Goal: Check status

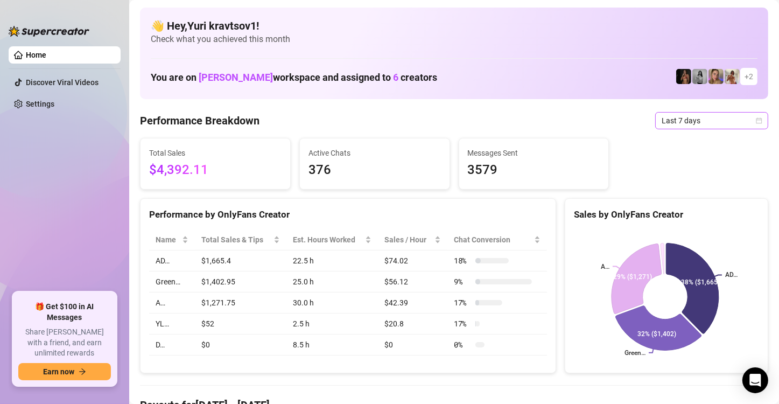
click at [688, 117] on span "Last 7 days" at bounding box center [712, 121] width 100 height 16
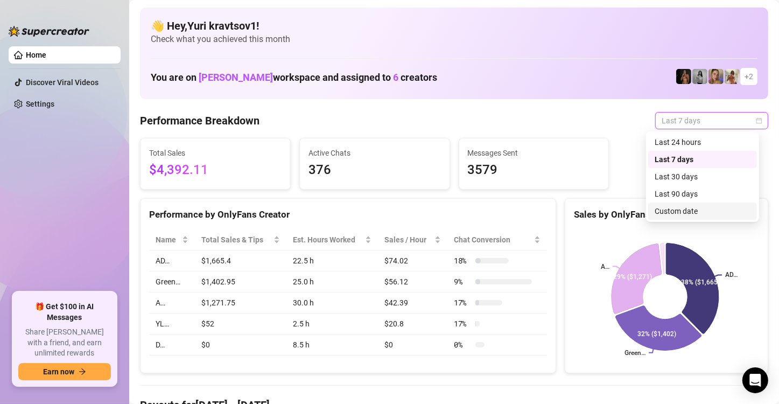
click at [685, 211] on div "Custom date" at bounding box center [703, 211] width 96 height 12
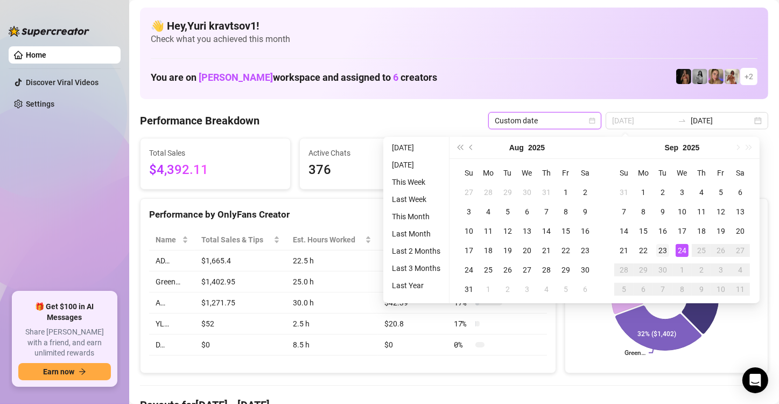
type input "[DATE]"
click at [667, 250] on div "23" at bounding box center [663, 250] width 13 height 13
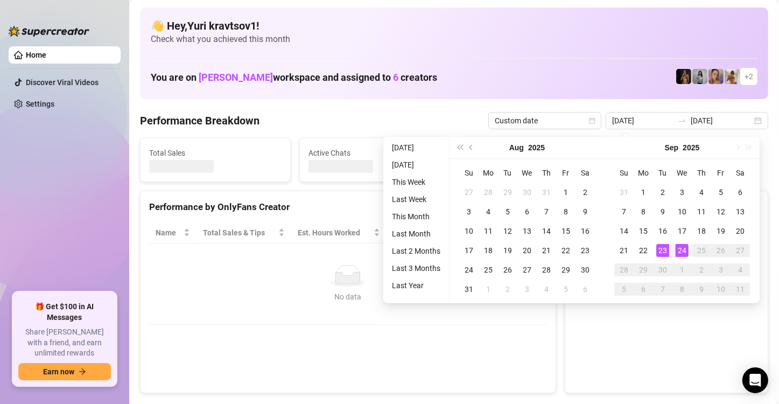
click at [667, 250] on canvas at bounding box center [665, 303] width 183 height 162
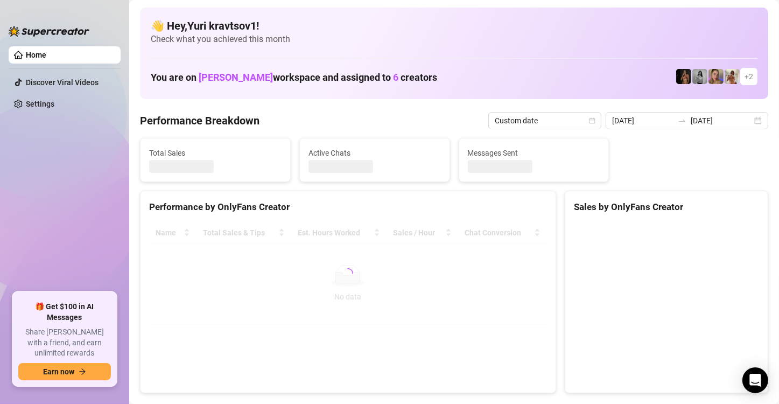
type input "[DATE]"
